Goal: Download file/media

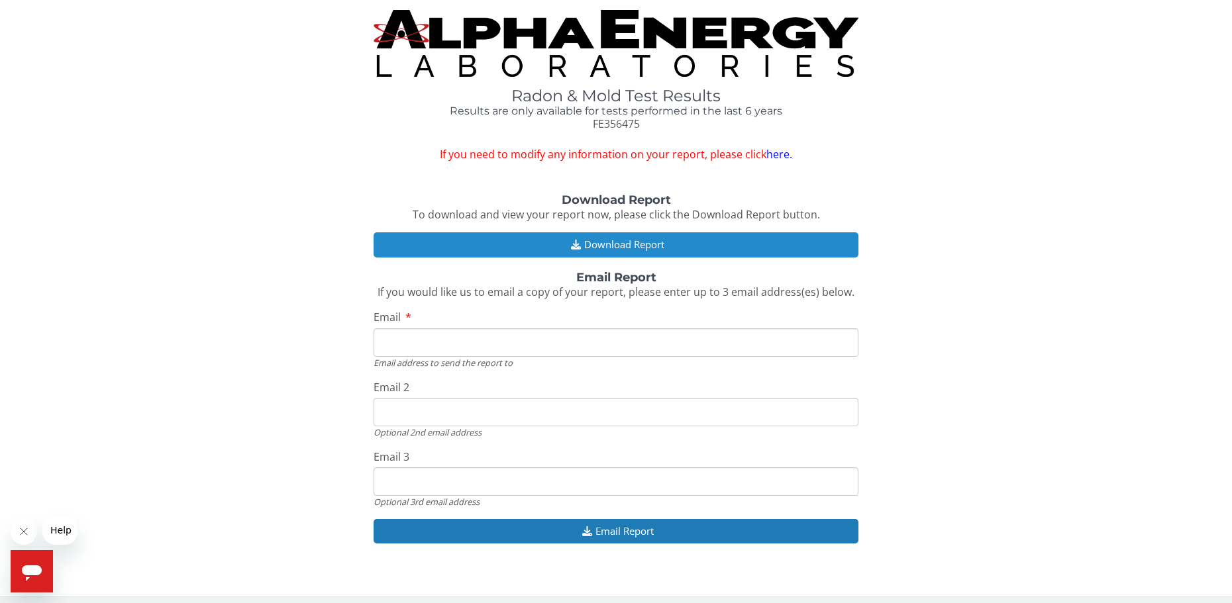
click at [651, 247] on button "Download Report" at bounding box center [615, 244] width 485 height 24
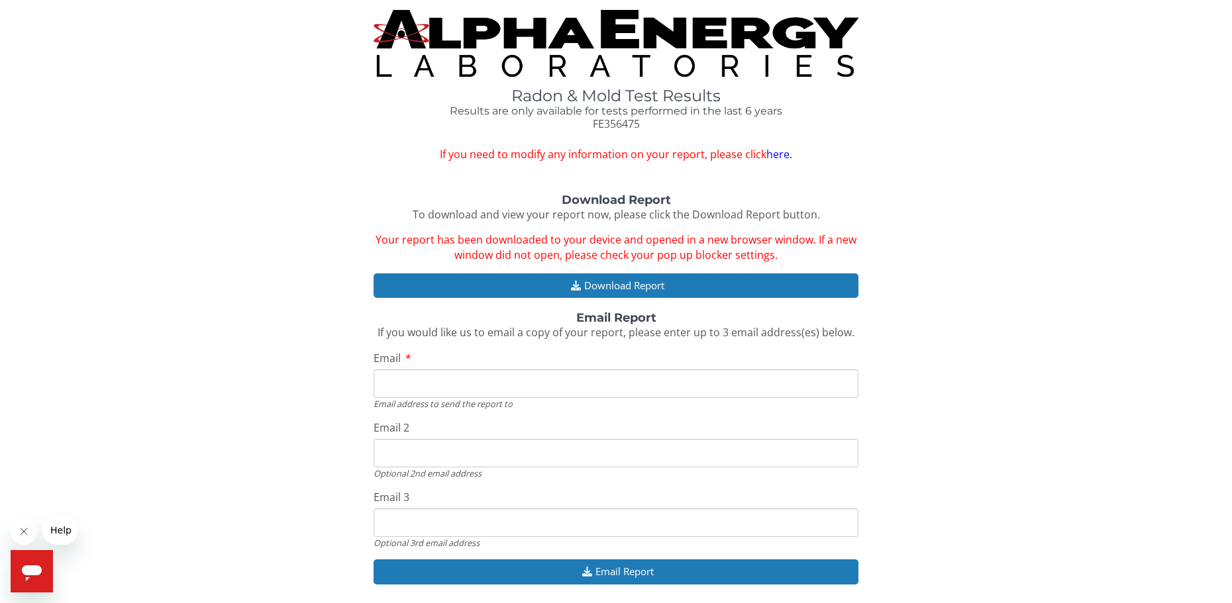
click at [442, 384] on input "Email" at bounding box center [615, 383] width 485 height 28
type input "[EMAIL_ADDRESS][DOMAIN_NAME]"
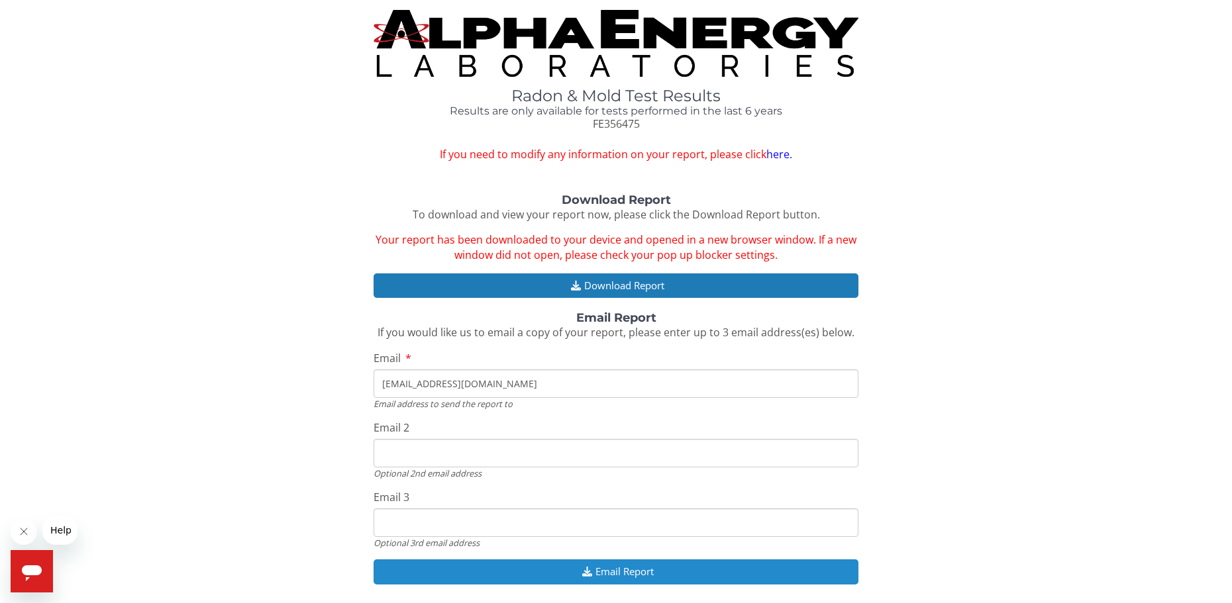
click at [638, 573] on button "Email Report" at bounding box center [615, 572] width 485 height 24
